Goal: Task Accomplishment & Management: Manage account settings

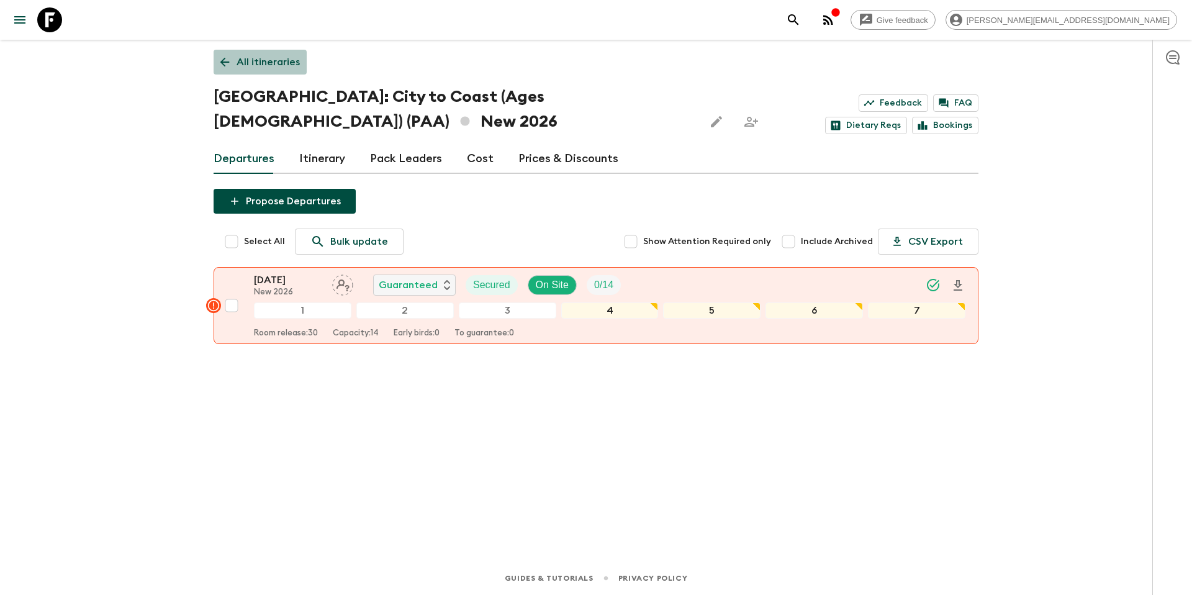
click at [274, 65] on p "All itineraries" at bounding box center [268, 62] width 63 height 15
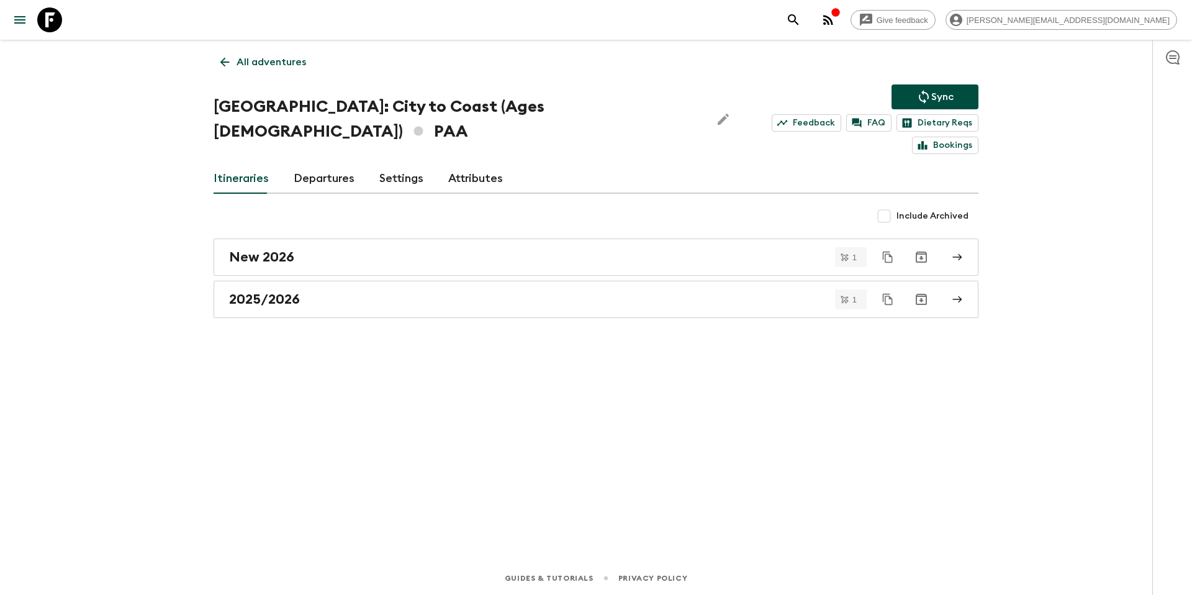
click at [275, 69] on p "All adventures" at bounding box center [272, 62] width 70 height 15
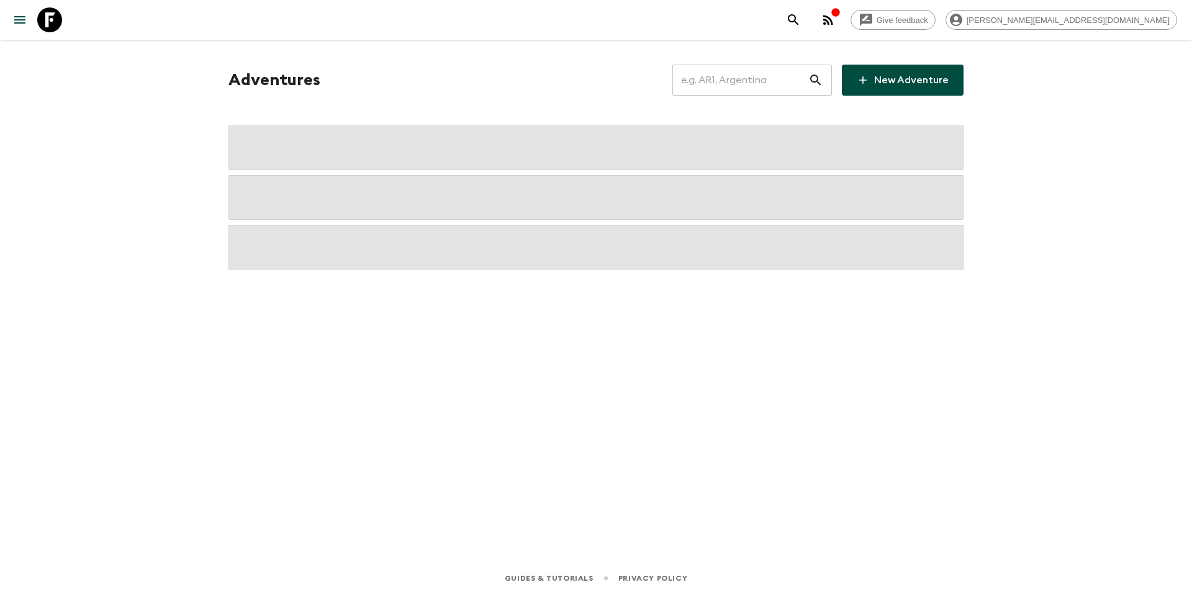
click at [712, 77] on input "text" at bounding box center [740, 80] width 136 height 35
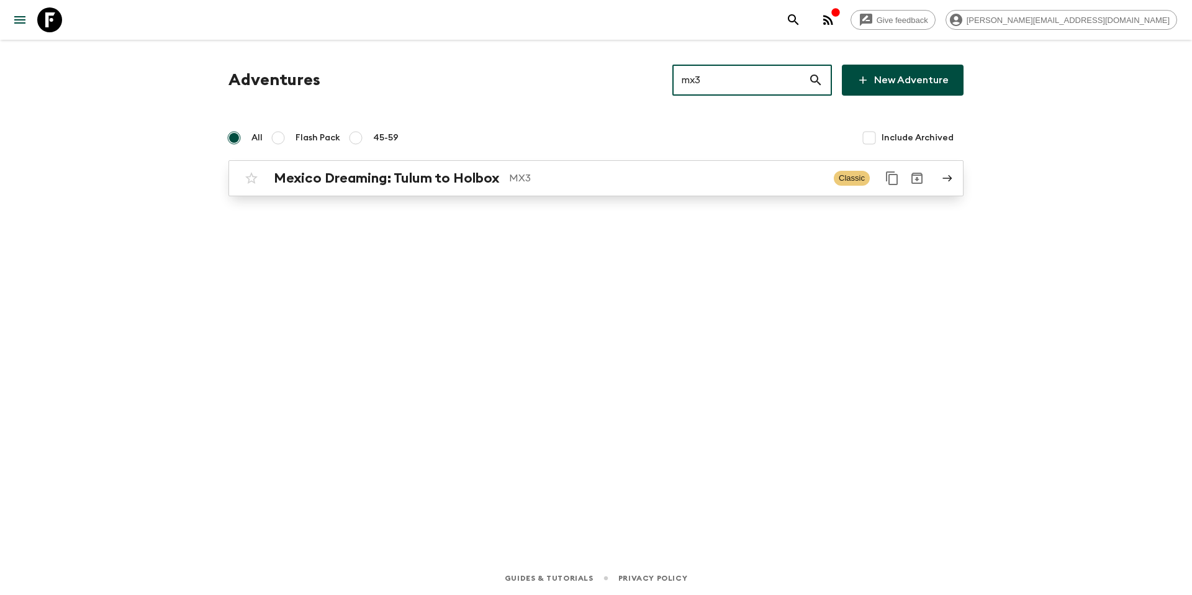
type input "mx3"
click at [597, 179] on p "MX3" at bounding box center [666, 178] width 315 height 15
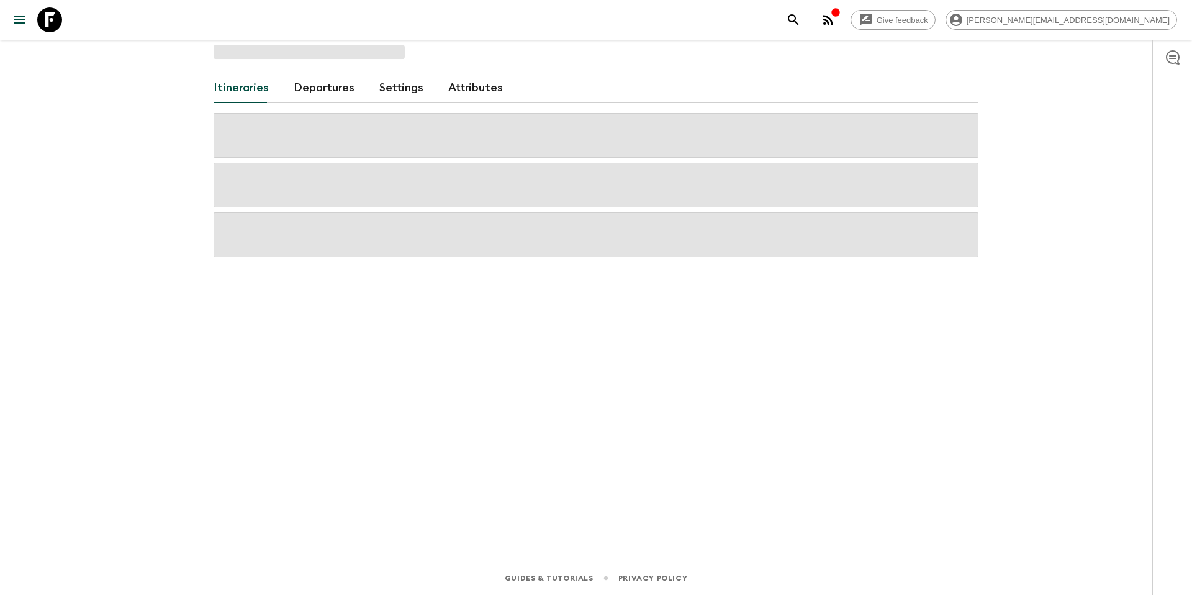
click at [325, 88] on link "Departures" at bounding box center [324, 88] width 61 height 30
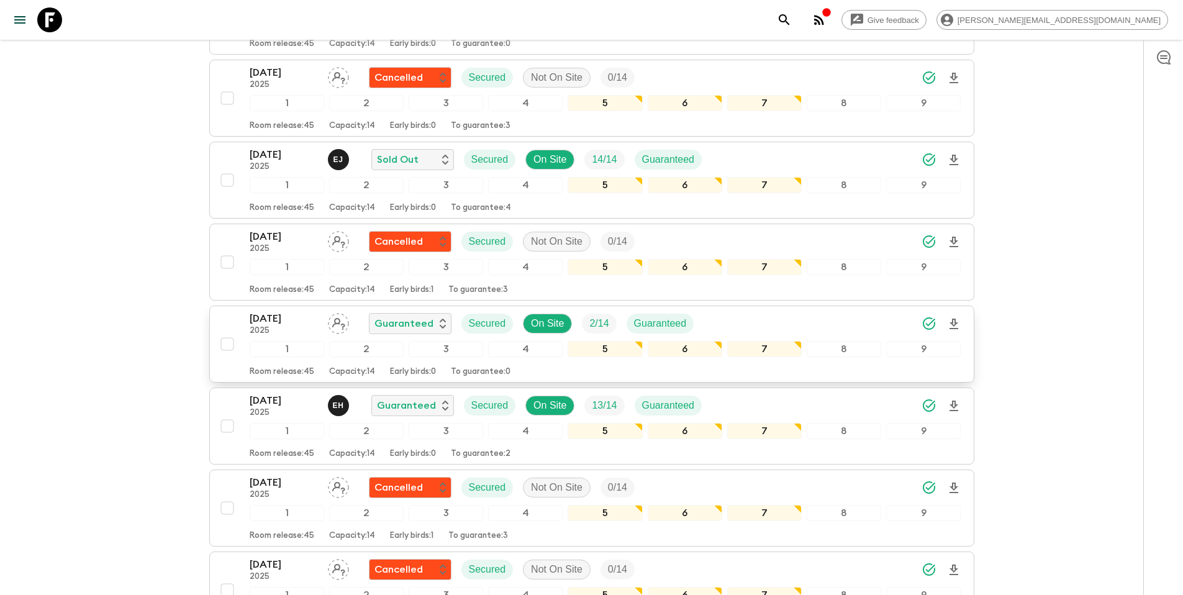
scroll to position [1388, 0]
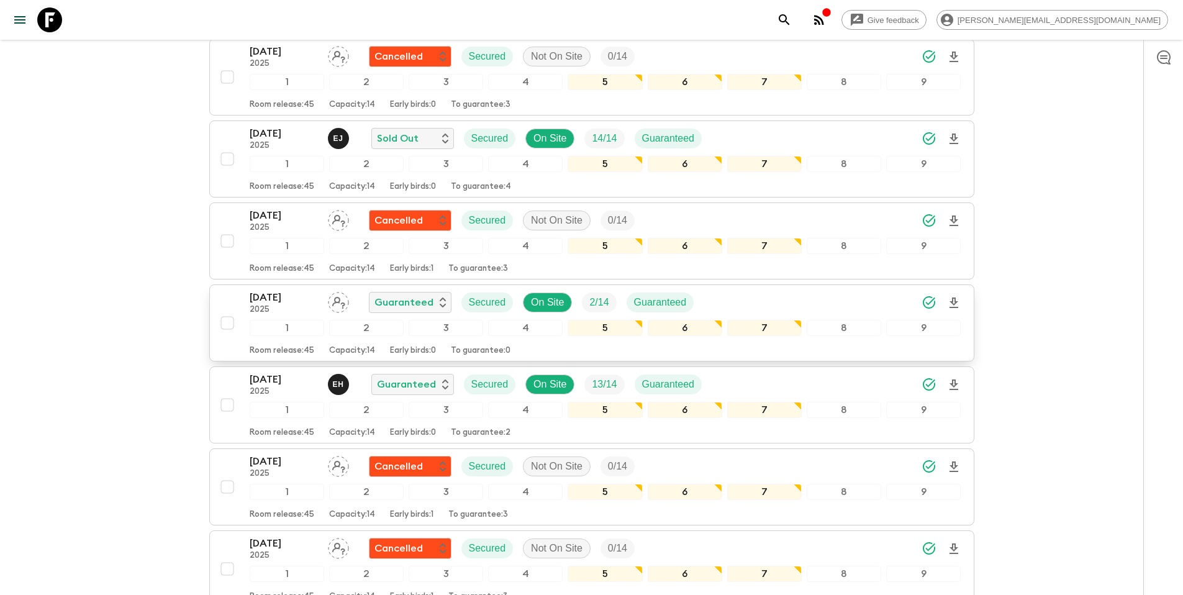
click at [754, 309] on div "[DATE] 2025 Guaranteed Secured On Site 2 / 14 Guaranteed" at bounding box center [605, 302] width 711 height 25
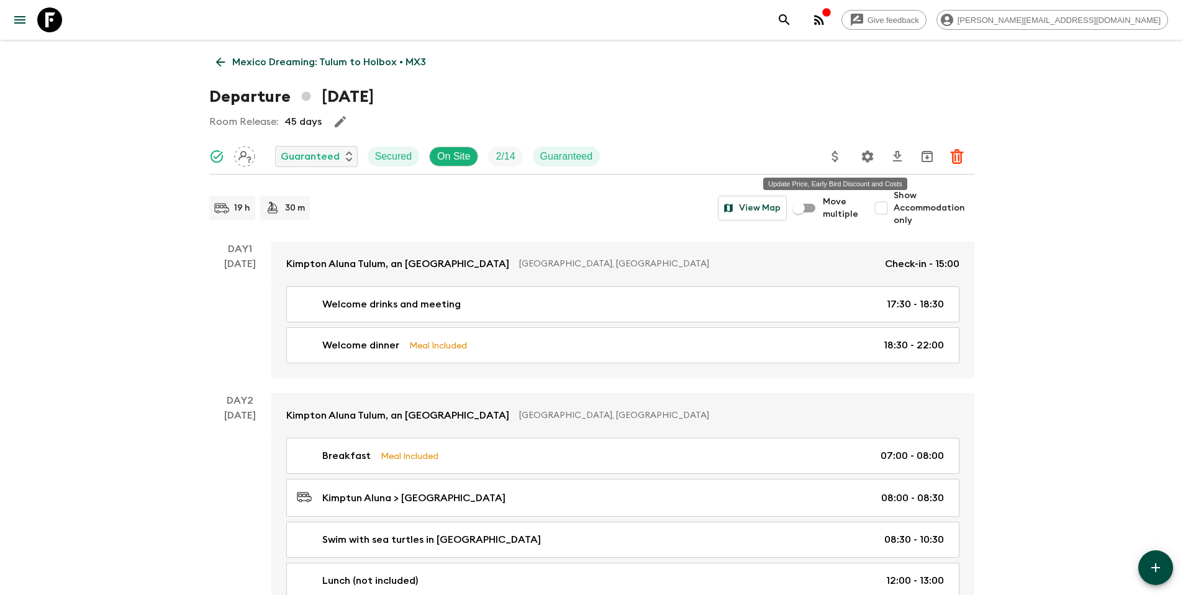
click at [838, 158] on icon "Update Price, Early Bird Discount and Costs" at bounding box center [835, 156] width 15 height 15
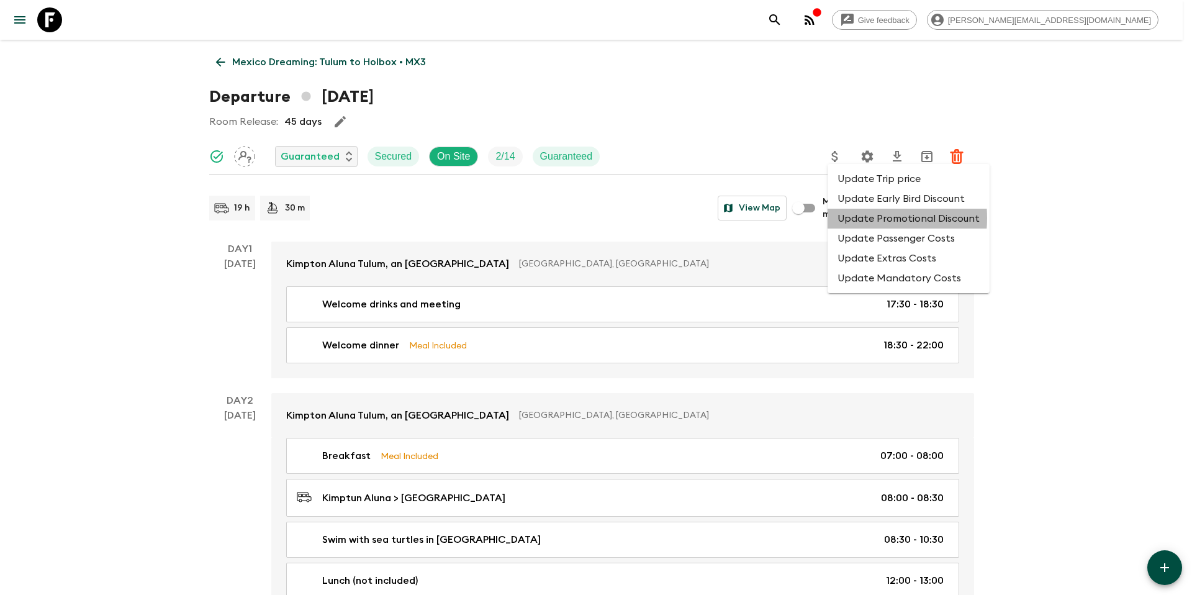
click at [857, 218] on li "Update Promotional Discount" at bounding box center [909, 219] width 162 height 20
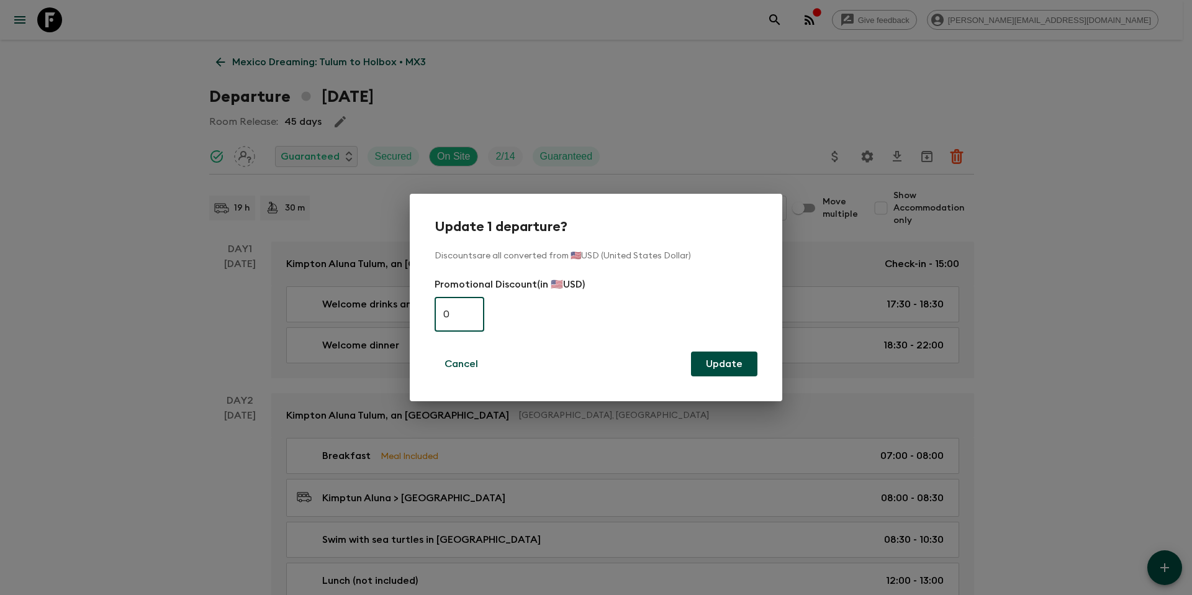
click at [453, 318] on input "0" at bounding box center [460, 314] width 50 height 35
type input "380"
click at [730, 371] on button "Update" at bounding box center [724, 363] width 66 height 25
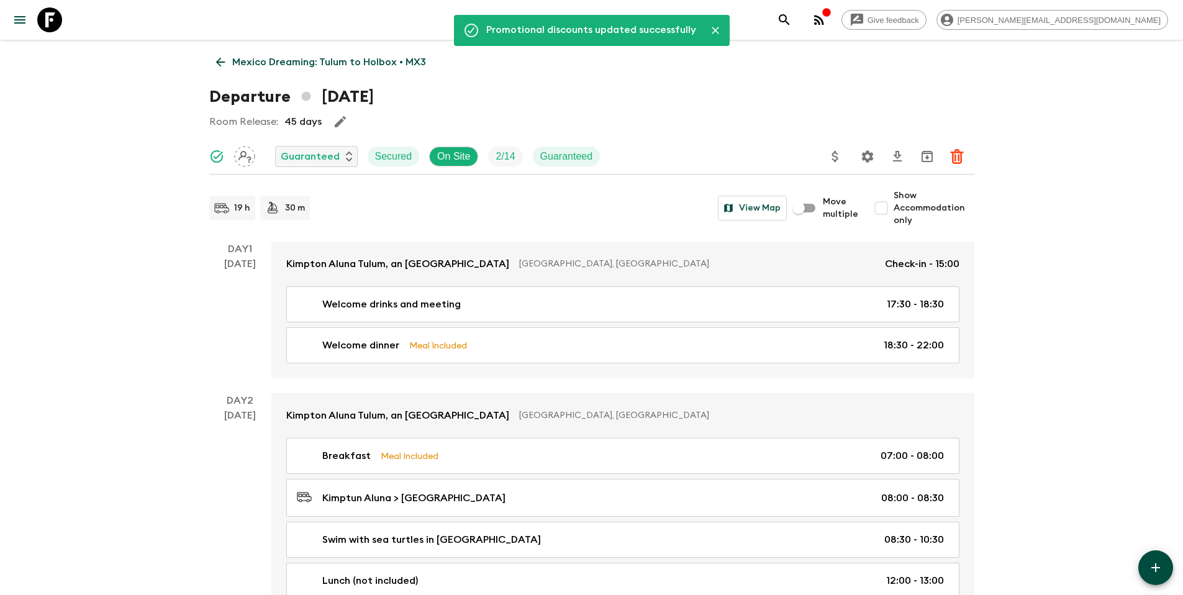
drag, startPoint x: 263, startPoint y: 61, endPoint x: 469, endPoint y: 104, distance: 210.5
click at [263, 61] on p "Mexico Dreaming: Tulum to Holbox • MX3" at bounding box center [329, 62] width 194 height 15
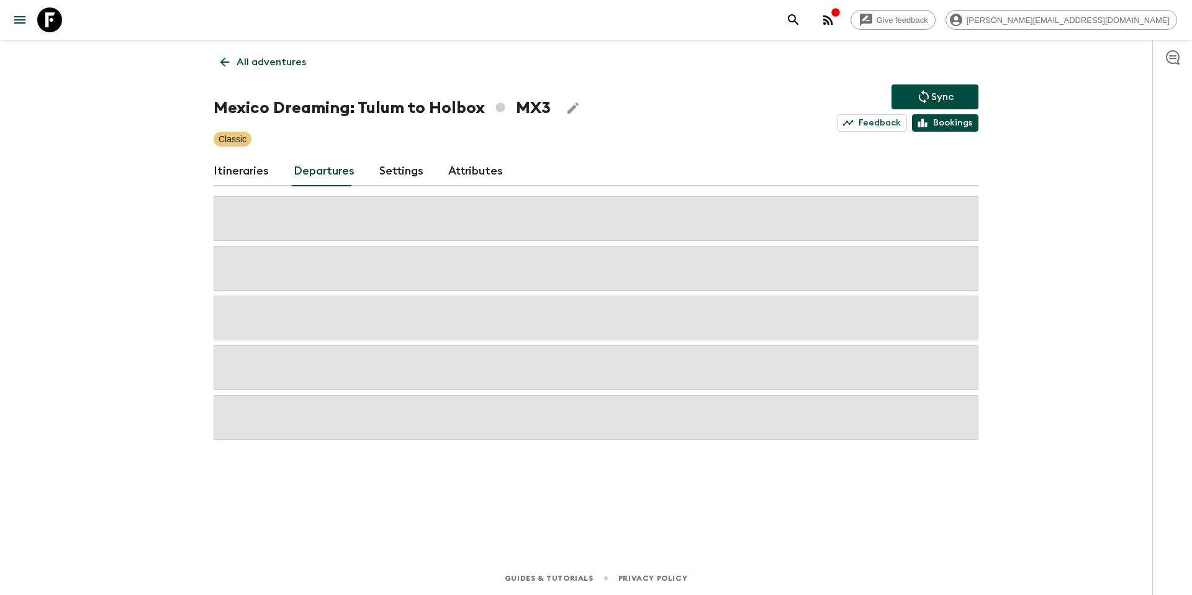
click at [937, 95] on p "Sync" at bounding box center [942, 96] width 22 height 15
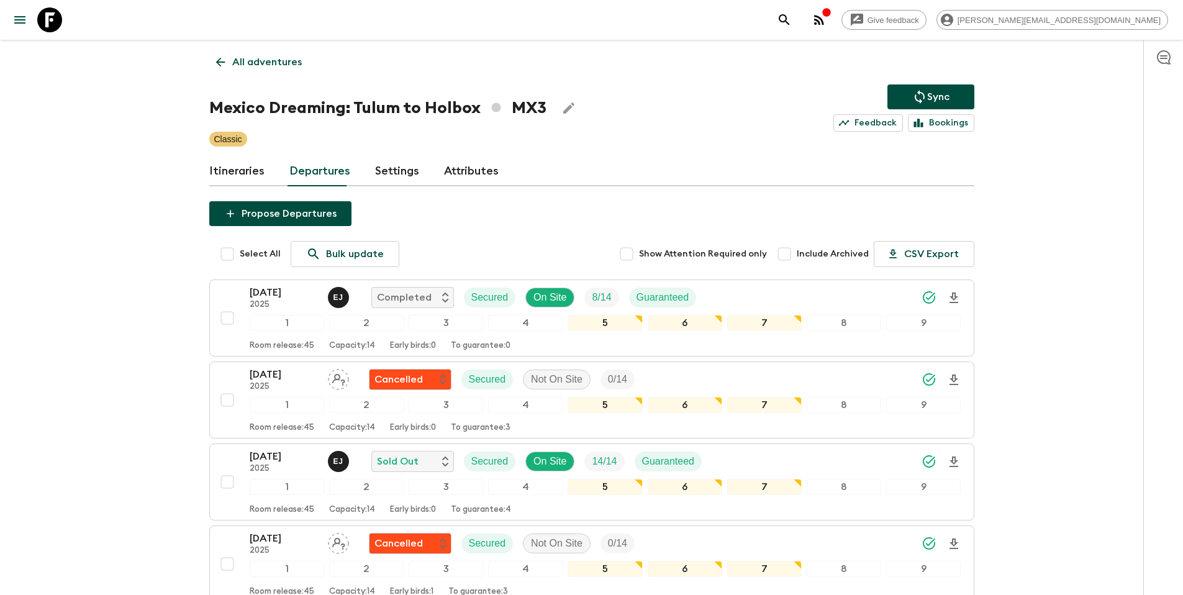
click at [260, 58] on p "All adventures" at bounding box center [267, 62] width 70 height 15
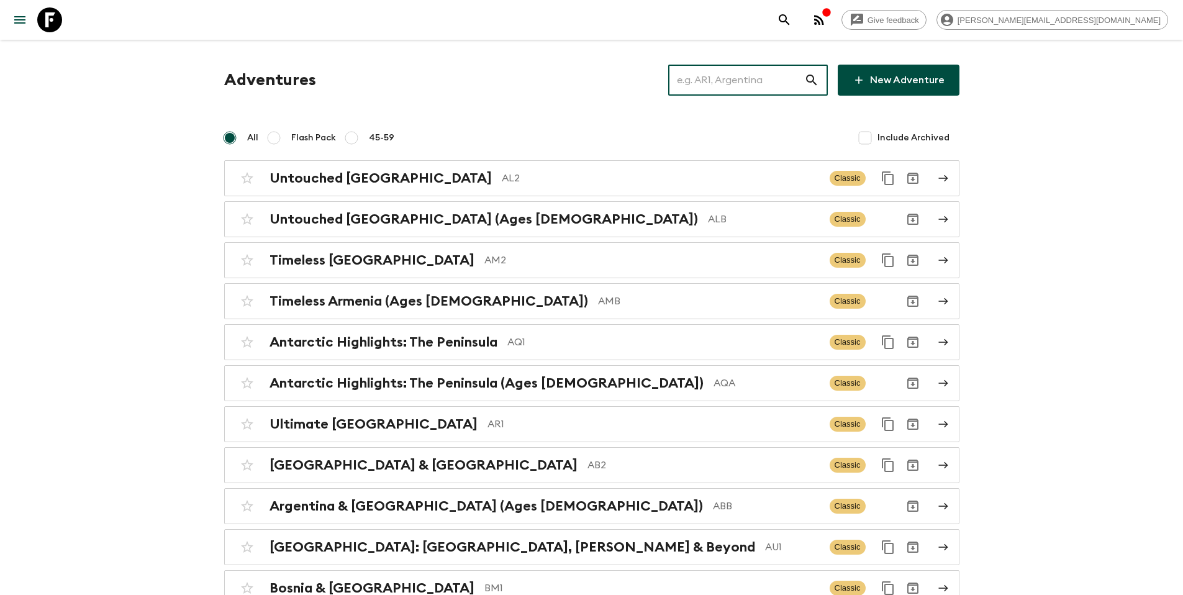
click at [737, 85] on input "text" at bounding box center [736, 80] width 136 height 35
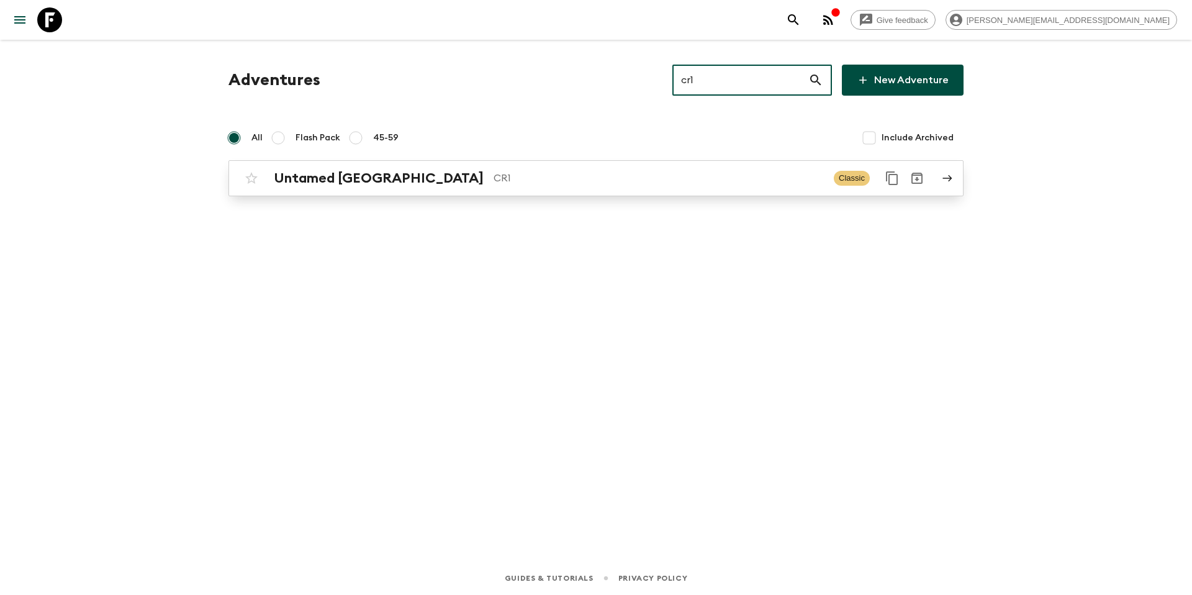
type input "cr1"
click at [533, 182] on p "CR1" at bounding box center [659, 178] width 330 height 15
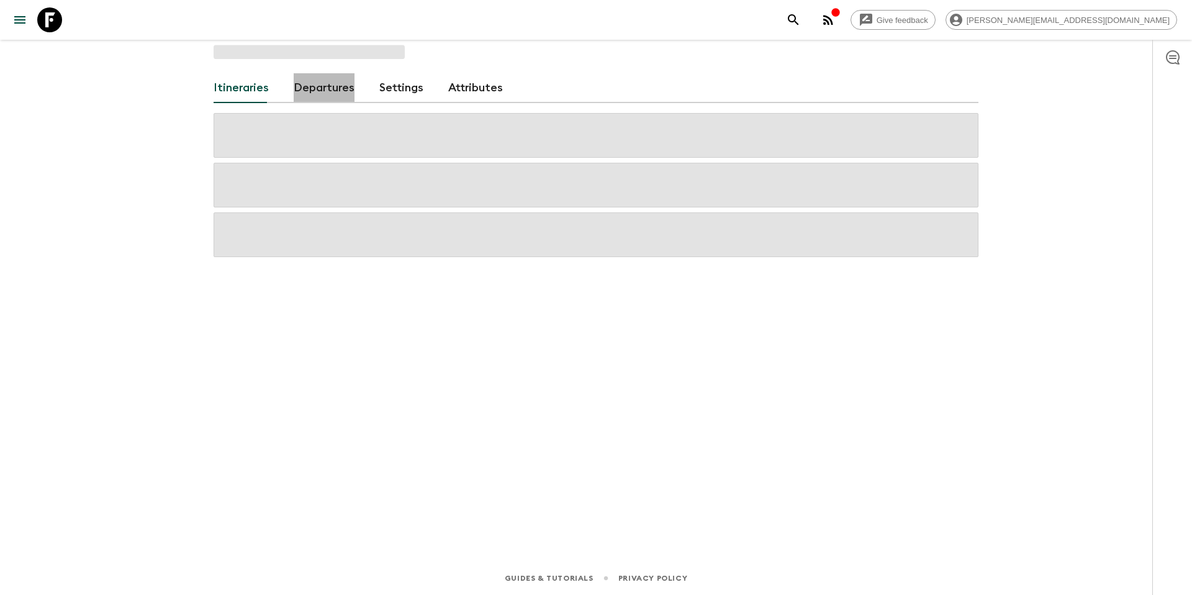
click at [323, 94] on link "Departures" at bounding box center [324, 88] width 61 height 30
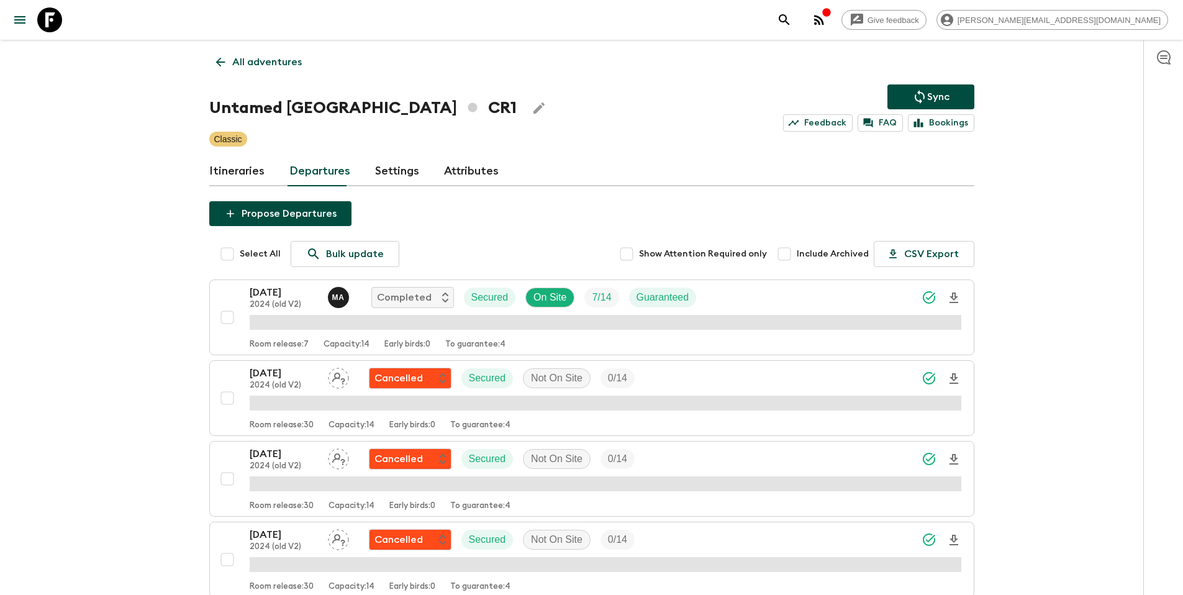
scroll to position [1367, 0]
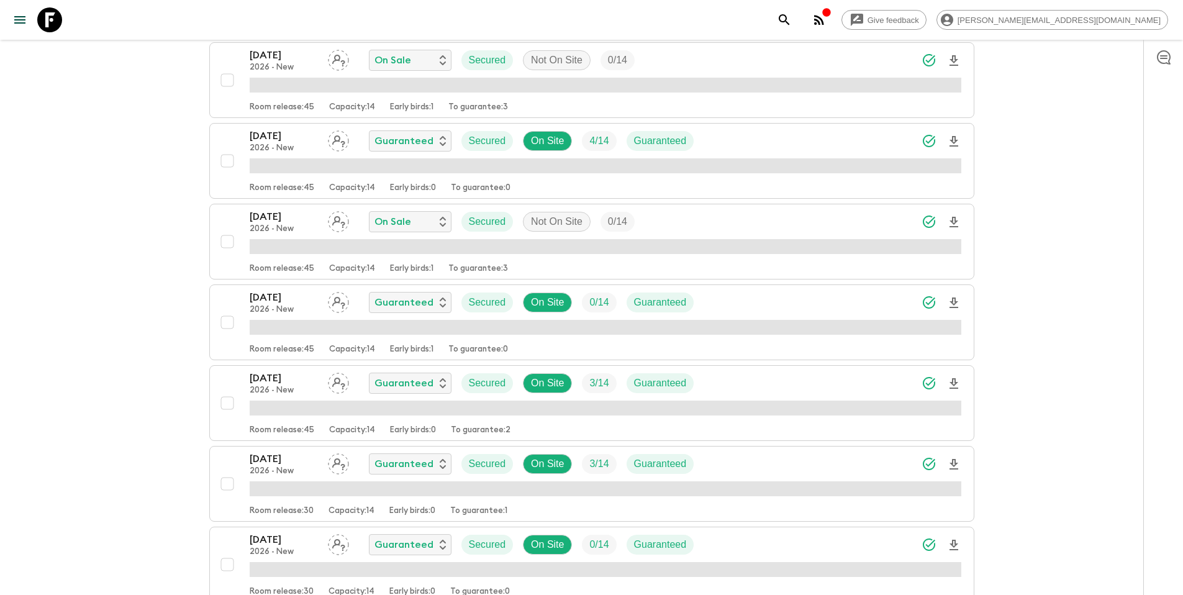
click at [787, 299] on div "[DATE] 2026 - New Guaranteed Secured On Site 0 / 14 Guaranteed" at bounding box center [605, 302] width 711 height 25
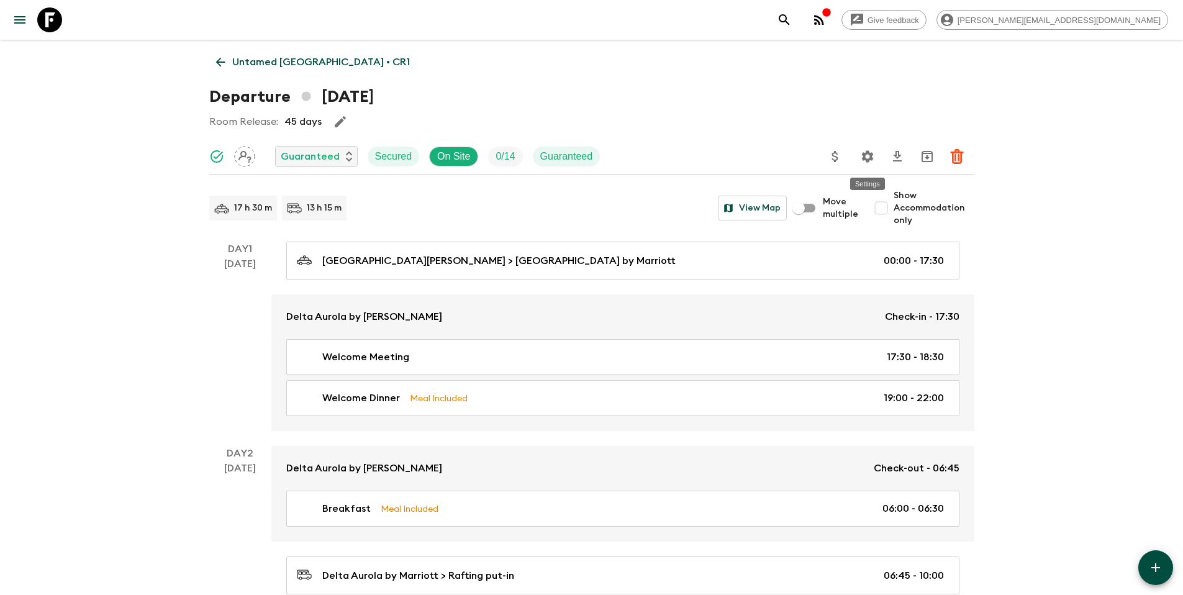
click at [863, 156] on icon "Settings" at bounding box center [867, 156] width 12 height 12
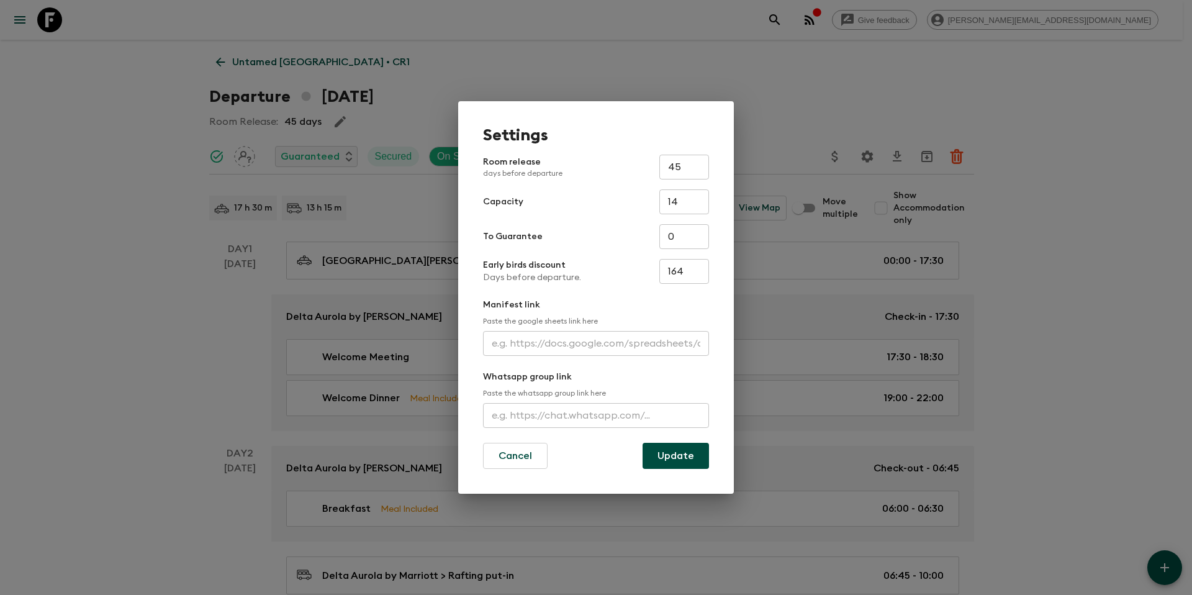
click at [741, 83] on div "Settings Room release days before departure 45 ​ Capacity 14 ​ To Guarantee 0 ​…" at bounding box center [596, 297] width 1192 height 595
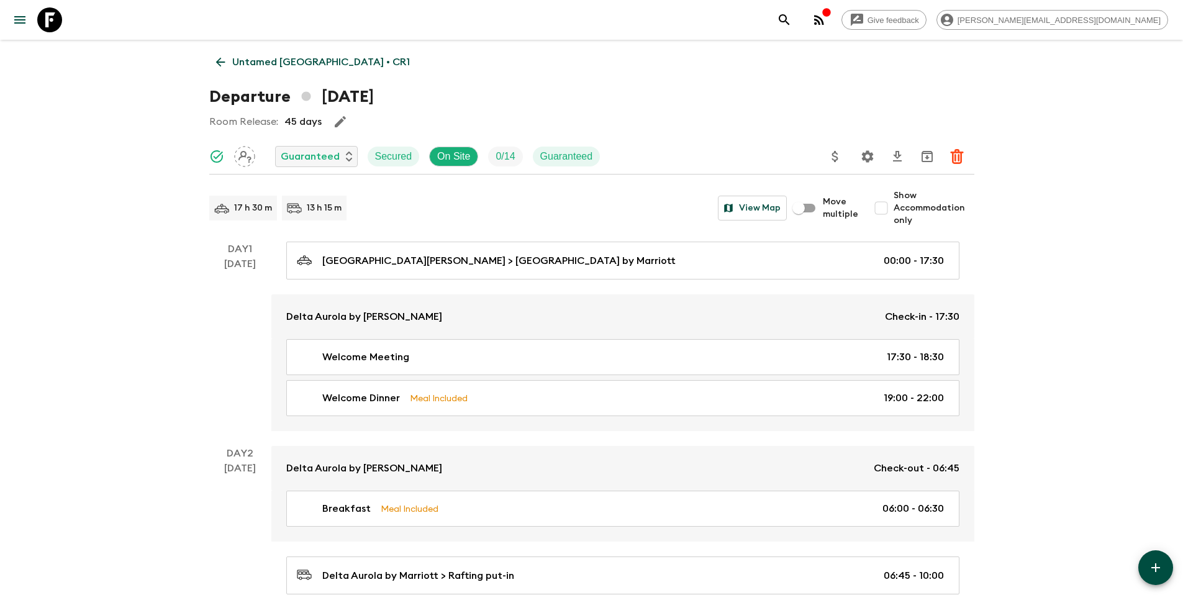
click at [832, 155] on icon "Update Price, Early Bird Discount and Costs" at bounding box center [835, 156] width 6 height 11
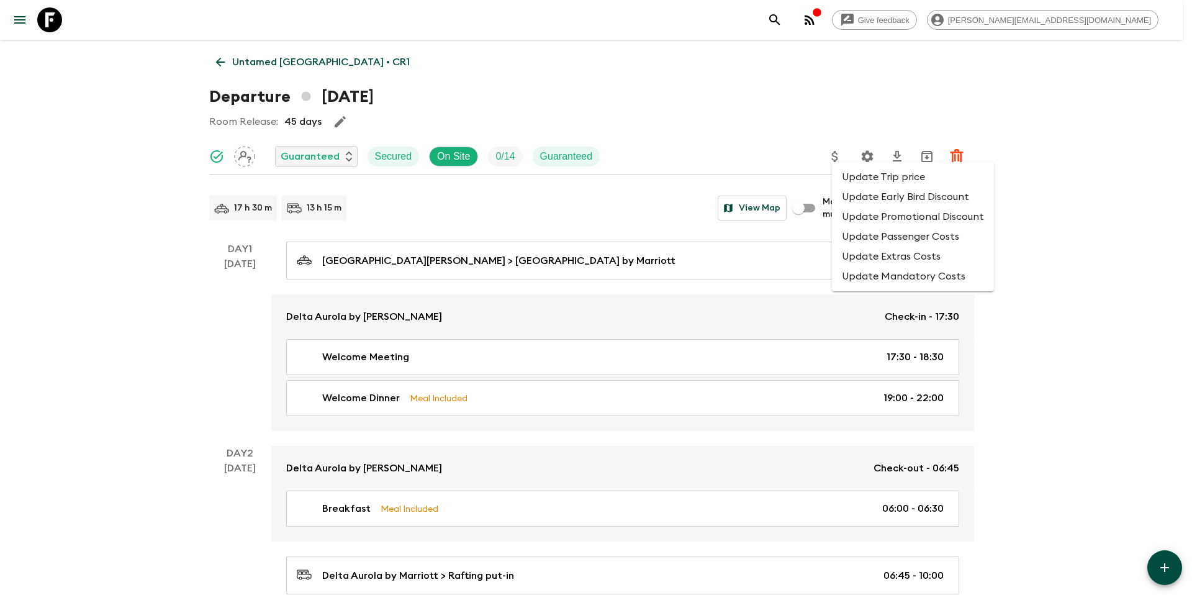
click at [886, 216] on li "Update Promotional Discount" at bounding box center [913, 217] width 162 height 20
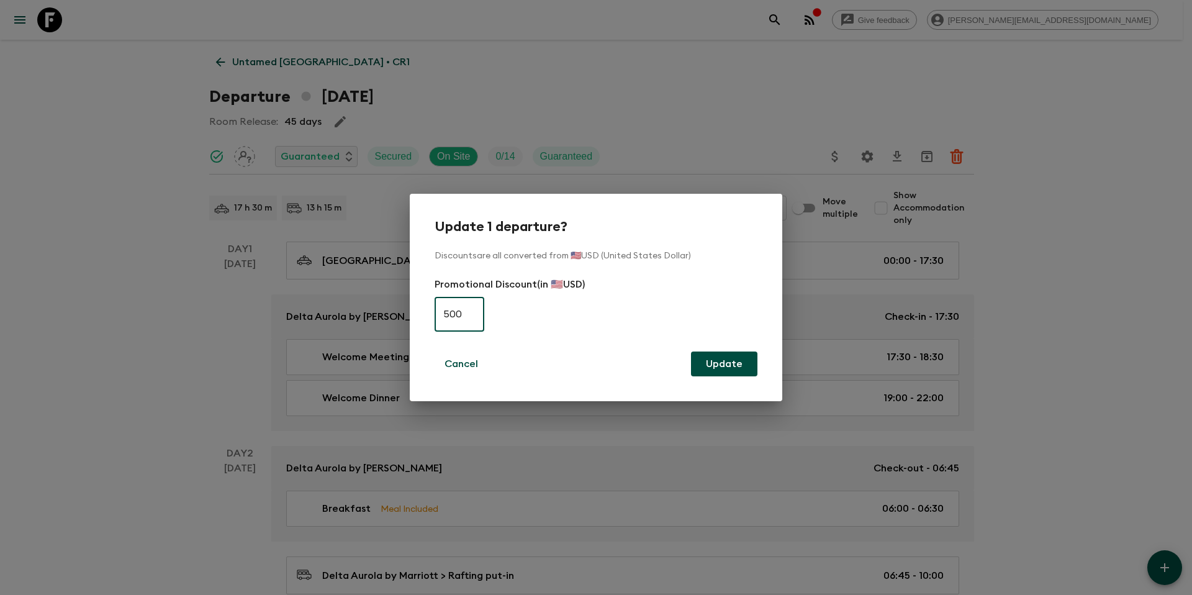
click at [472, 320] on input "500" at bounding box center [460, 314] width 50 height 35
type input "0"
click at [716, 351] on button "Update" at bounding box center [724, 363] width 66 height 25
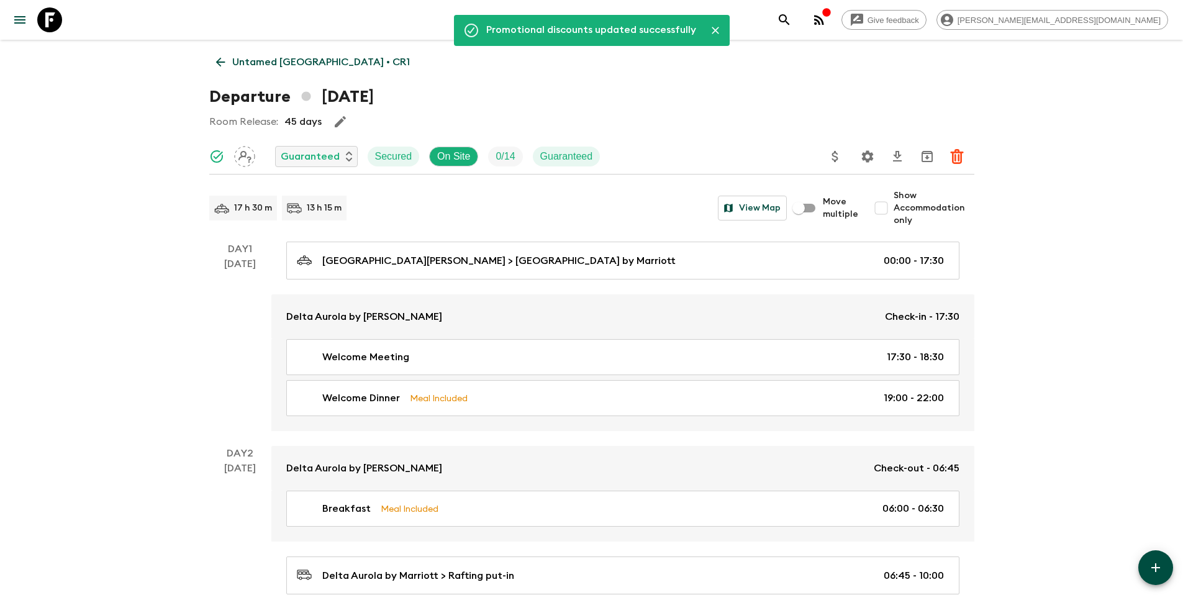
click at [309, 63] on p "Untamed [GEOGRAPHIC_DATA] • CR1" at bounding box center [321, 62] width 178 height 15
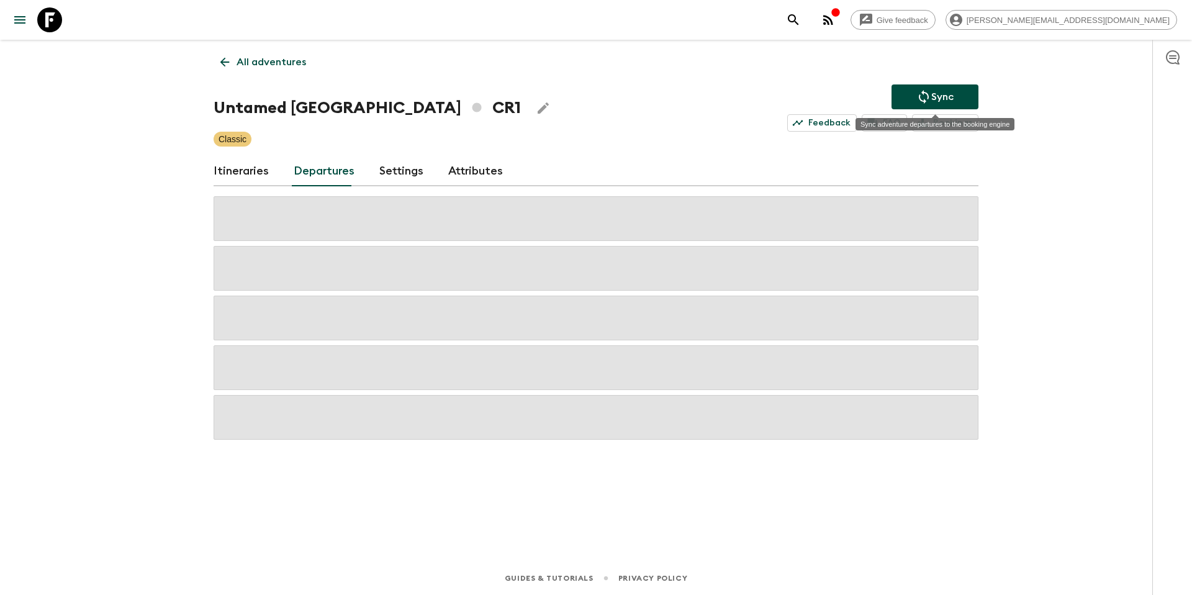
click at [952, 99] on p "Sync" at bounding box center [942, 96] width 22 height 15
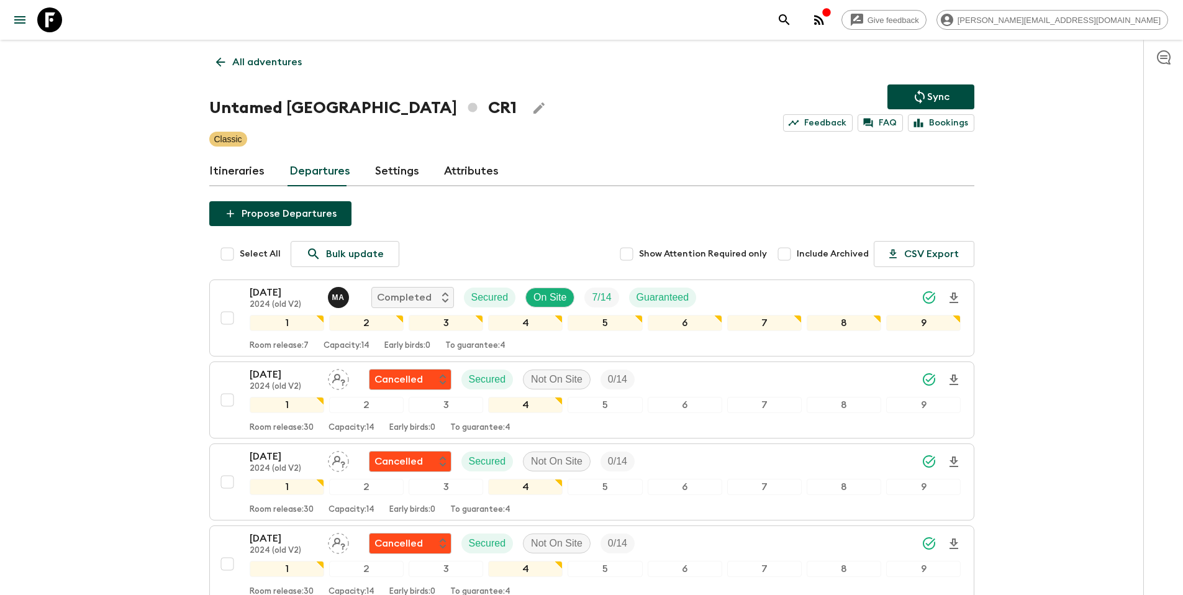
click at [927, 94] on p "Sync" at bounding box center [938, 96] width 22 height 15
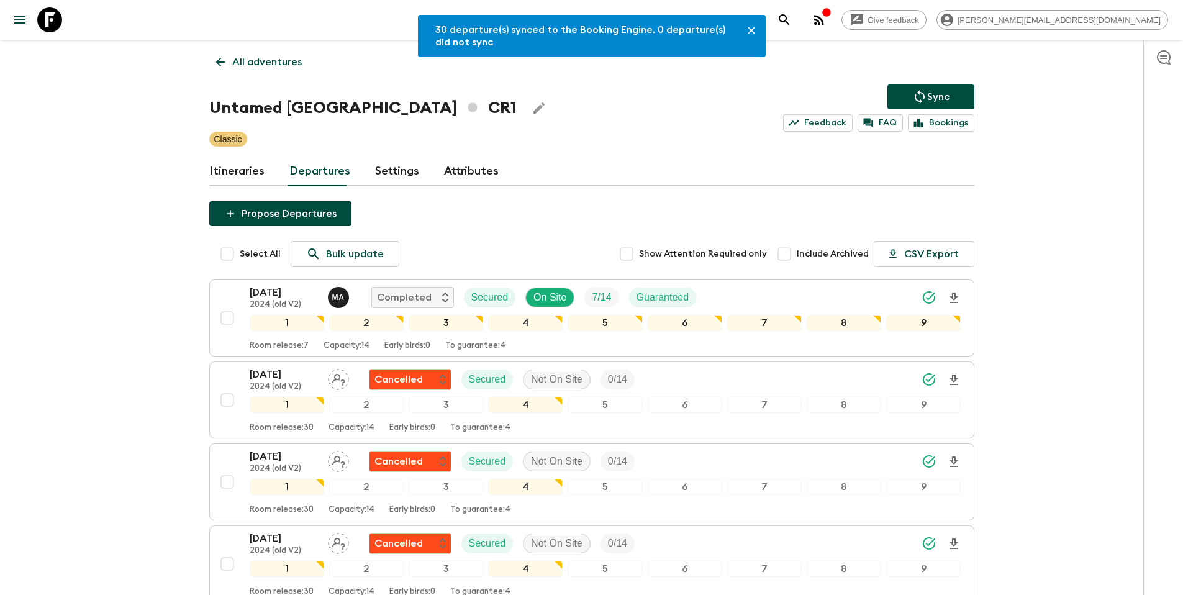
click at [275, 65] on p "All adventures" at bounding box center [267, 62] width 70 height 15
